Goal: Book appointment/travel/reservation

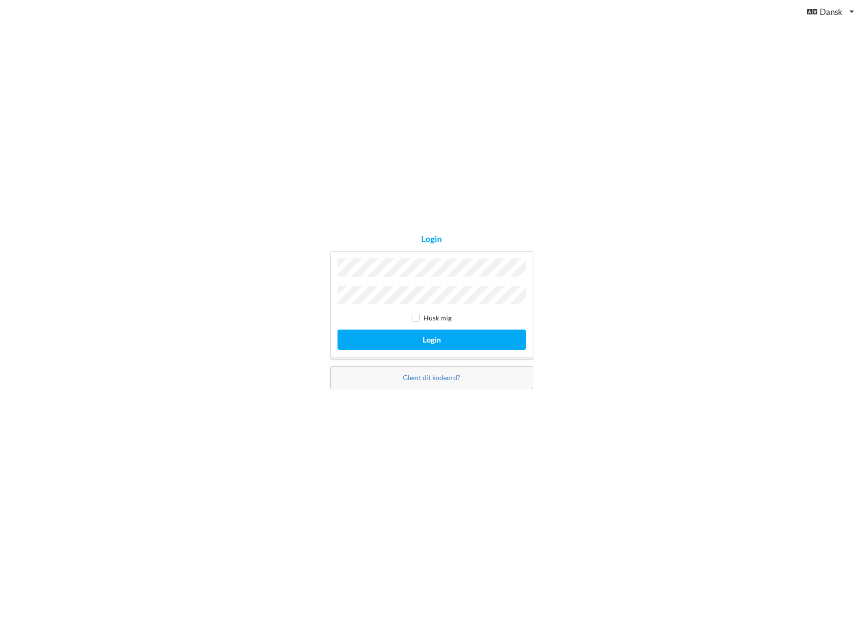
click at [415, 316] on input "checkbox" at bounding box center [416, 318] width 8 height 8
checkbox input "true"
click at [432, 338] on button "Login" at bounding box center [432, 339] width 189 height 20
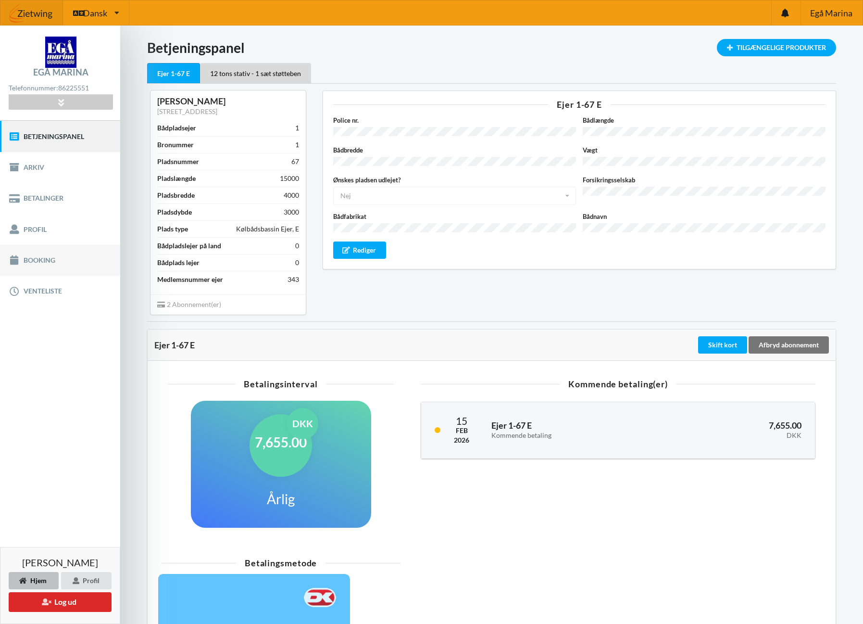
click at [37, 261] on link "Booking" at bounding box center [60, 260] width 120 height 31
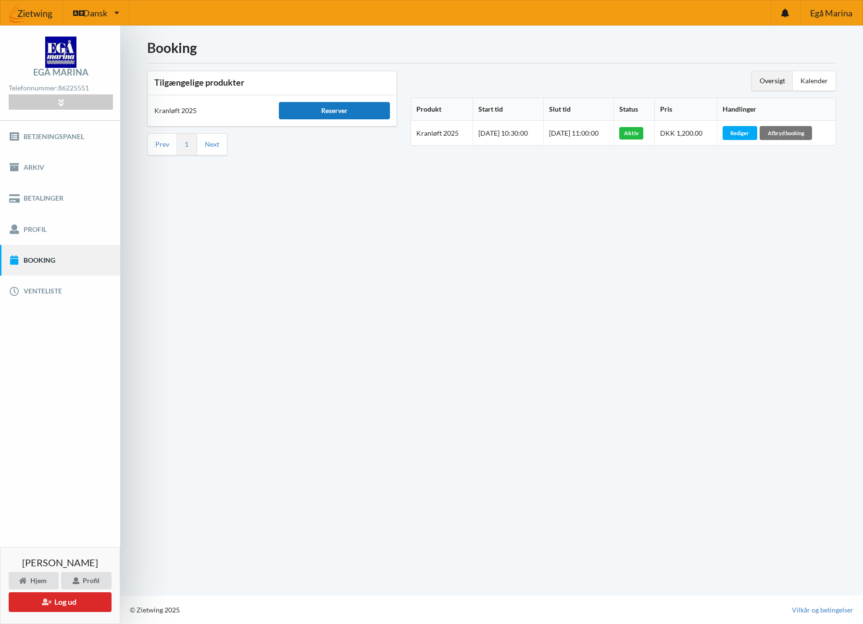
click at [334, 107] on div "Reserver" at bounding box center [334, 110] width 111 height 17
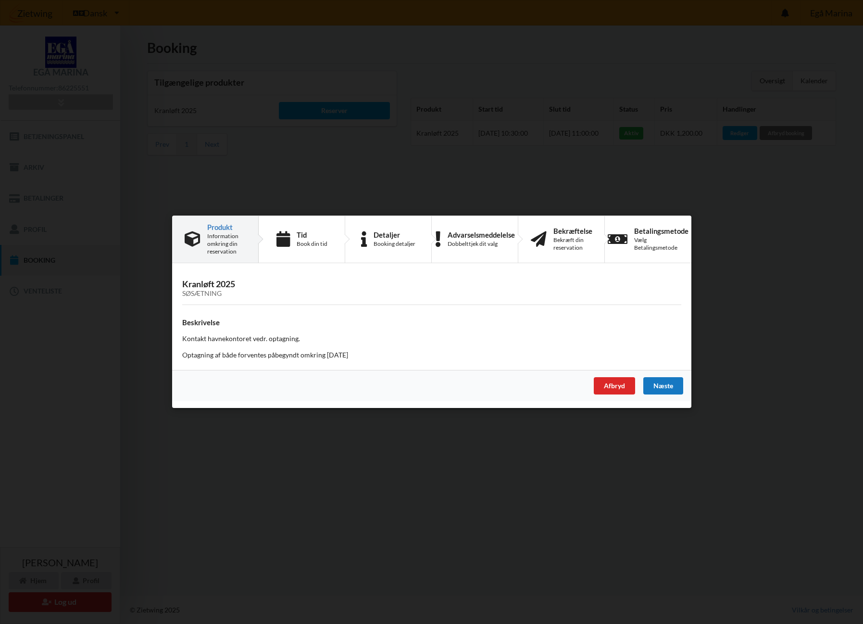
click at [674, 382] on div "Næste" at bounding box center [663, 386] width 40 height 17
